Goal: Find specific page/section: Find specific page/section

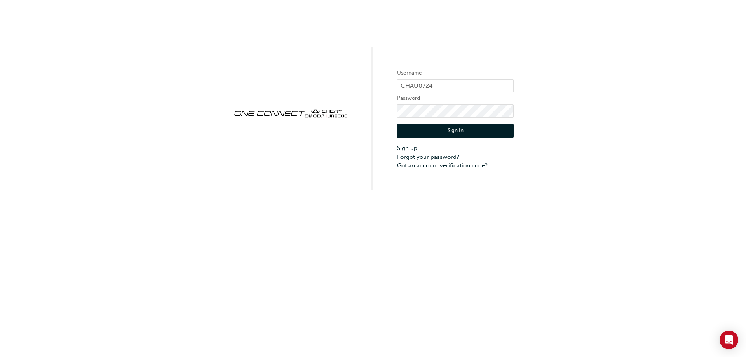
click at [446, 132] on button "Sign In" at bounding box center [455, 131] width 117 height 15
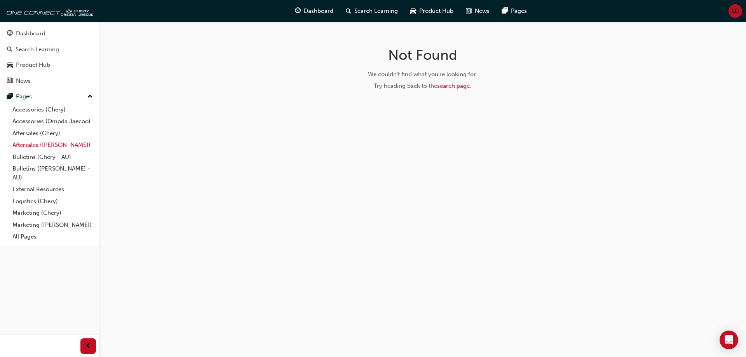
click at [49, 146] on link "Aftersales ([PERSON_NAME])" at bounding box center [52, 145] width 87 height 12
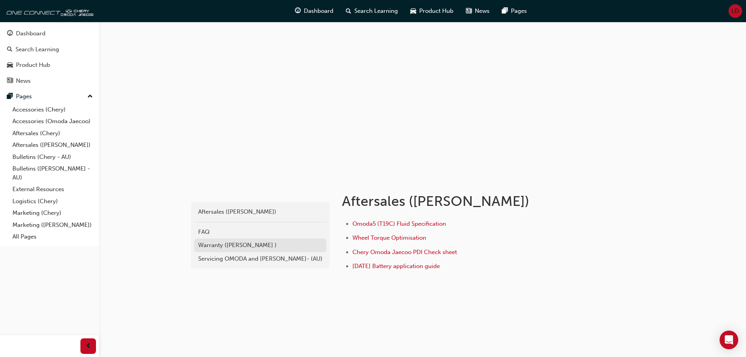
click at [237, 242] on div "Warranty ([PERSON_NAME] )" at bounding box center [260, 245] width 124 height 9
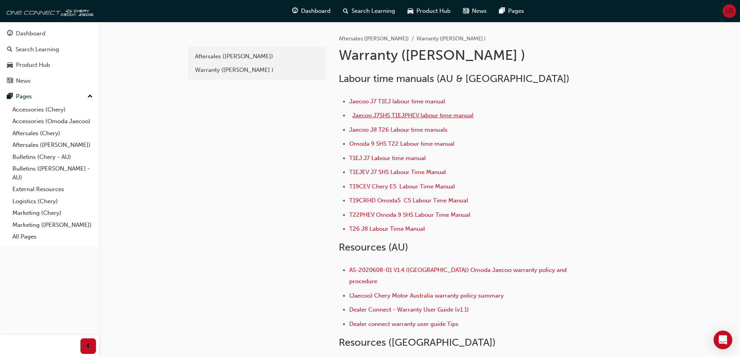
click at [426, 115] on span "Jaecoo J7SHS T1EJPHEV labour time manual" at bounding box center [412, 115] width 121 height 7
